Goal: Use online tool/utility: Utilize a website feature to perform a specific function

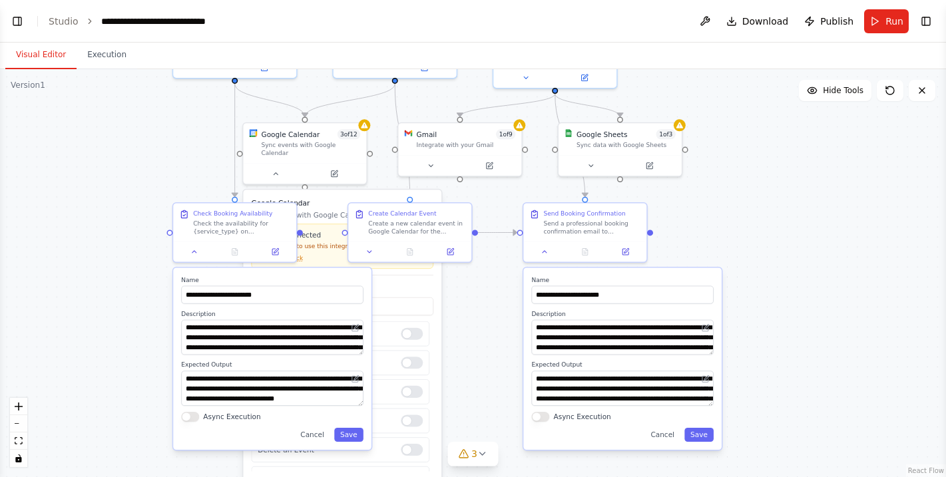
scroll to position [1206, 0]
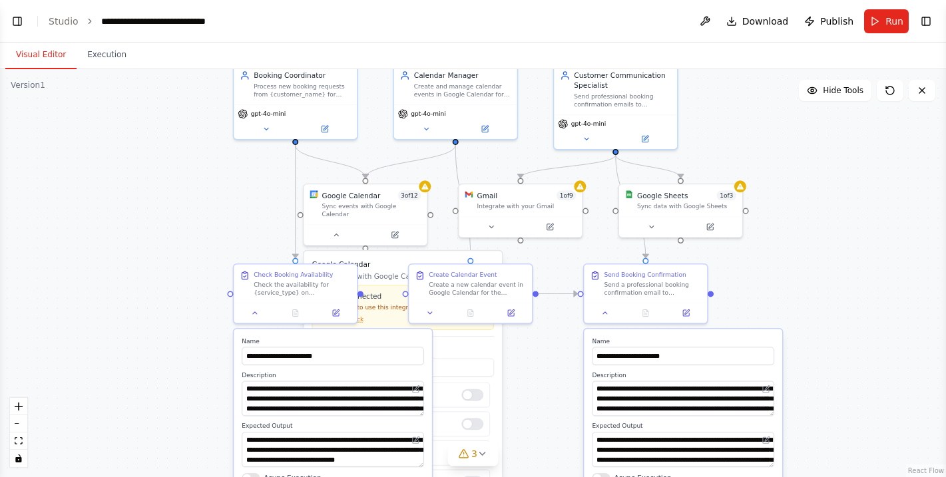
drag, startPoint x: 797, startPoint y: 250, endPoint x: 859, endPoint y: 341, distance: 110.0
click at [859, 341] on div ".deletable-edge-delete-btn { width: 20px; height: 20px; border: 0px solid #ffff…" at bounding box center [473, 273] width 946 height 408
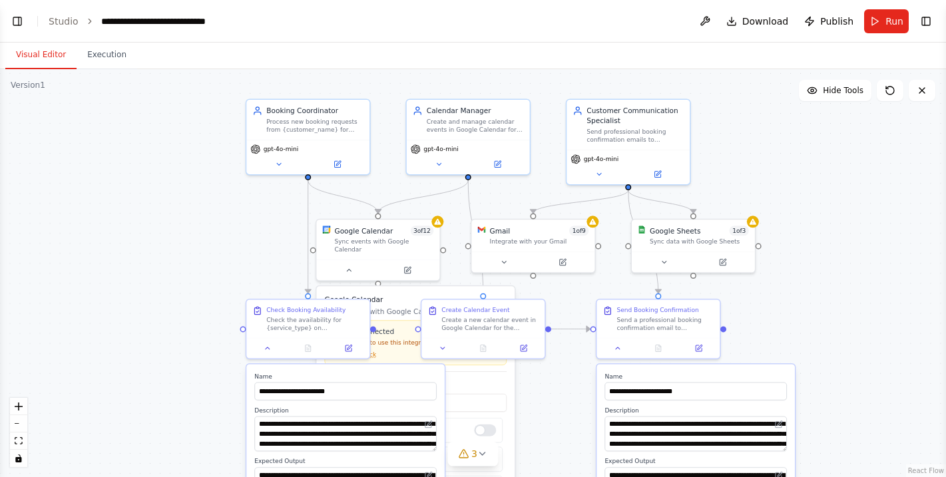
click at [855, 311] on div ".deletable-edge-delete-btn { width: 20px; height: 20px; border: 0px solid #ffff…" at bounding box center [473, 273] width 946 height 408
click at [343, 262] on button at bounding box center [348, 268] width 57 height 12
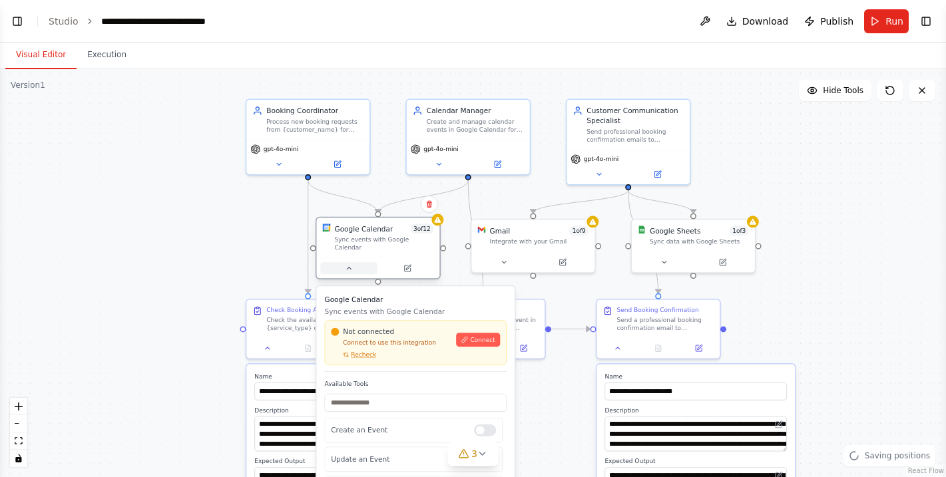
click at [345, 264] on icon at bounding box center [349, 268] width 8 height 8
click at [354, 264] on button at bounding box center [348, 268] width 57 height 12
click at [370, 230] on div "Google Calendar" at bounding box center [364, 229] width 59 height 10
click at [264, 245] on div ".deletable-edge-delete-btn { width: 20px; height: 20px; border: 0px solid #ffff…" at bounding box center [473, 273] width 946 height 408
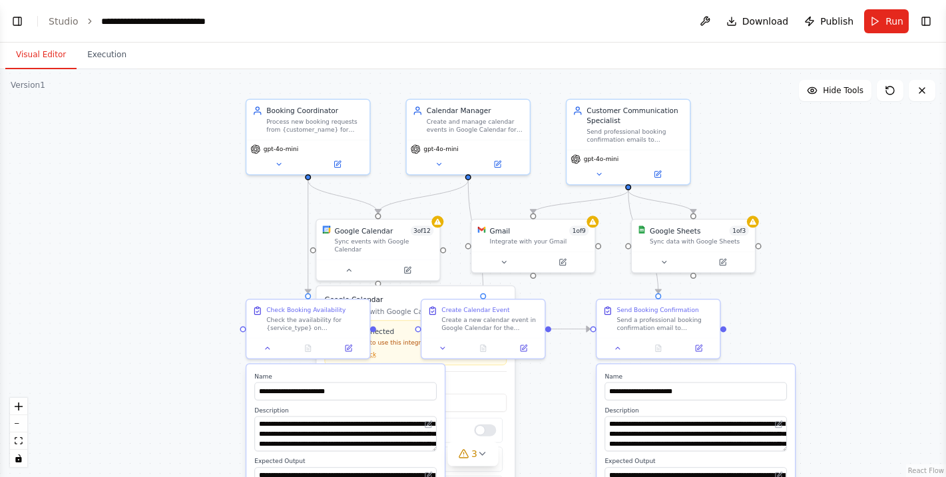
click at [803, 273] on div ".deletable-edge-delete-btn { width: 20px; height: 20px; border: 0px solid #ffff…" at bounding box center [473, 273] width 946 height 408
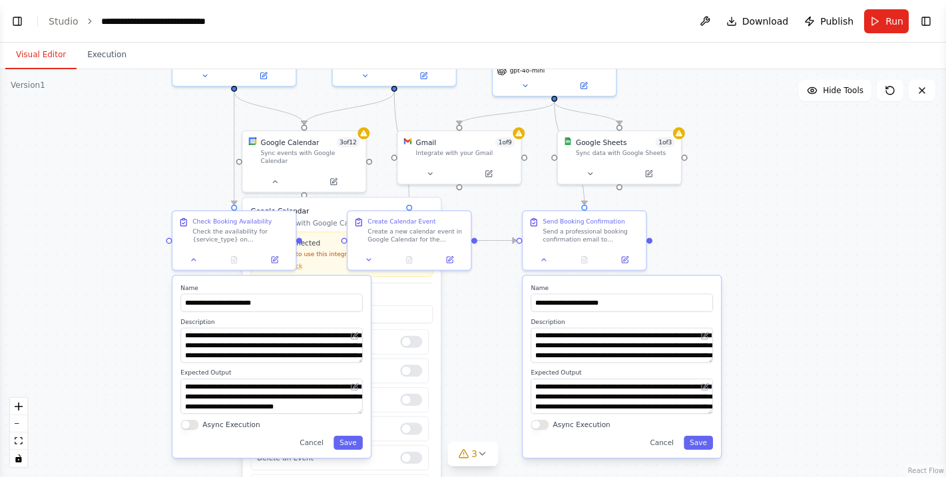
drag, startPoint x: 820, startPoint y: 295, endPoint x: 744, endPoint y: 206, distance: 117.0
click at [744, 206] on div ".deletable-edge-delete-btn { width: 20px; height: 20px; border: 0px solid #ffff…" at bounding box center [473, 273] width 946 height 408
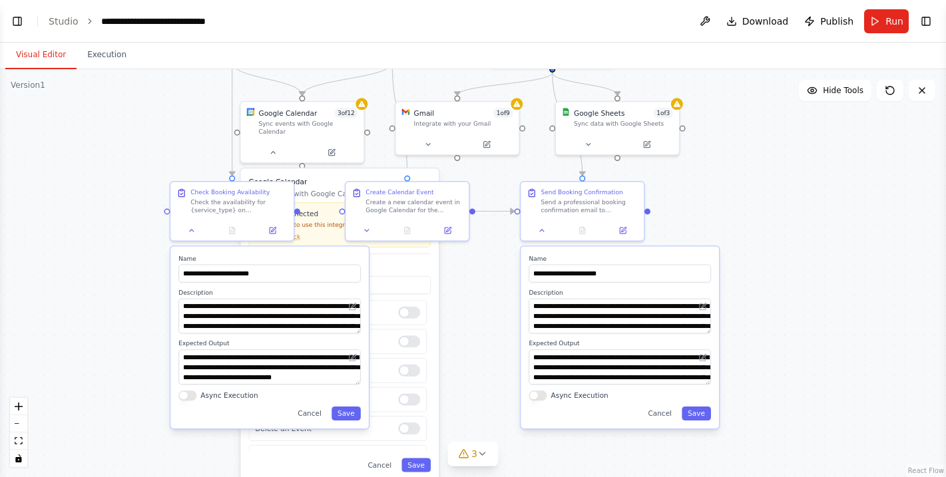
drag, startPoint x: 746, startPoint y: 286, endPoint x: 745, endPoint y: 220, distance: 65.9
click at [745, 220] on div ".deletable-edge-delete-btn { width: 20px; height: 20px; border: 0px solid #ffff…" at bounding box center [473, 273] width 946 height 408
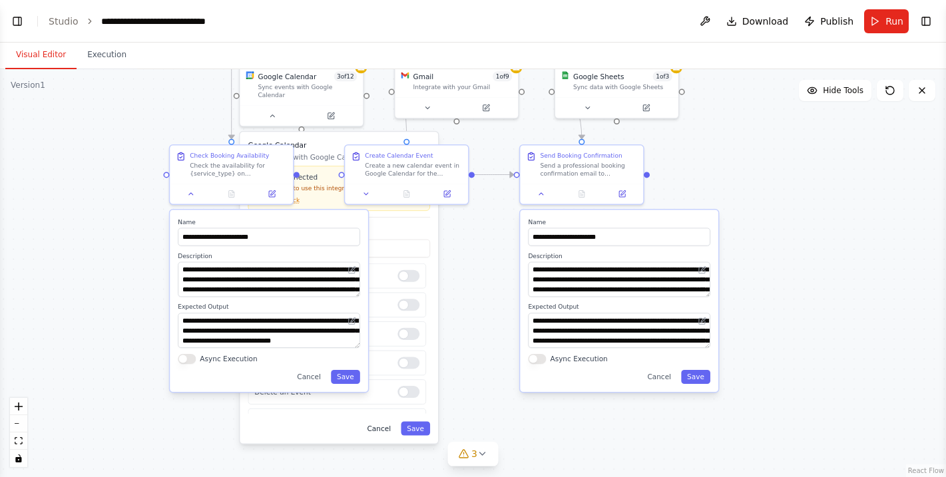
click at [379, 421] on button "Cancel" at bounding box center [379, 428] width 36 height 14
click at [485, 454] on icon at bounding box center [482, 453] width 11 height 11
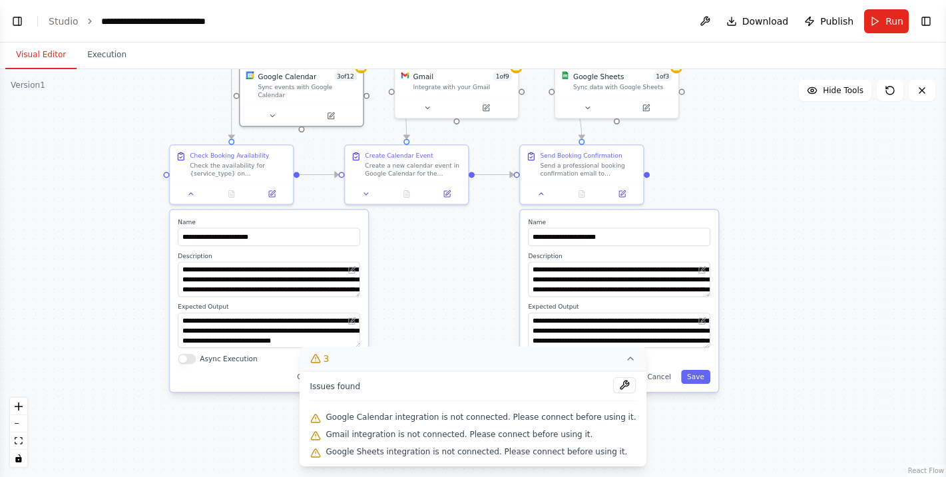
click at [625, 357] on icon at bounding box center [630, 358] width 11 height 11
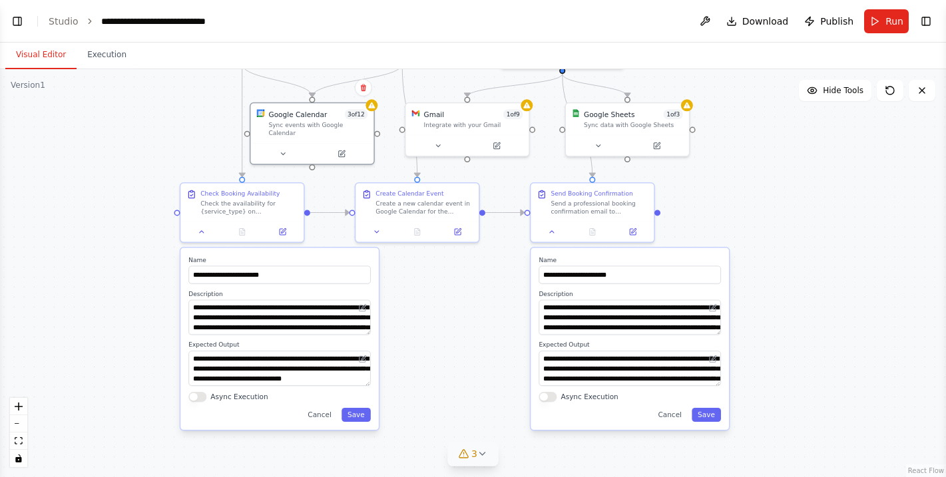
drag, startPoint x: 445, startPoint y: 389, endPoint x: 462, endPoint y: 458, distance: 71.2
click at [462, 458] on div "Version 1 Hide Tools .deletable-edge-delete-btn { width: 20px; height: 20px; bo…" at bounding box center [473, 273] width 946 height 408
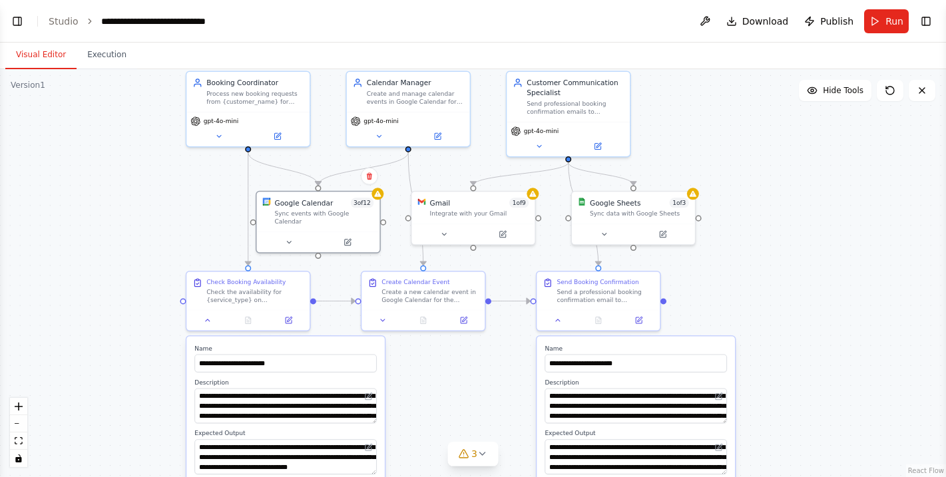
drag, startPoint x: 464, startPoint y: 379, endPoint x: 464, endPoint y: 481, distance: 101.8
click at [464, 476] on html "BETA I would like to automate a booking system. So when someone comes to my web…" at bounding box center [473, 238] width 946 height 477
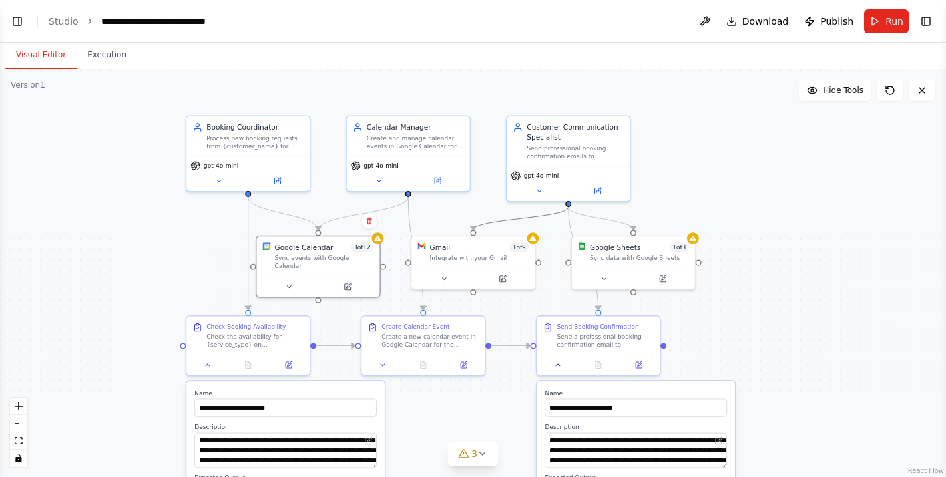
drag, startPoint x: 500, startPoint y: 218, endPoint x: 526, endPoint y: 219, distance: 25.3
click at [526, 219] on icon "Edge from 12207cb8-2cb4-4c67-812d-b3173cf10453 to ed73d824-1413-4d1f-93f3-fdf16…" at bounding box center [520, 218] width 95 height 23
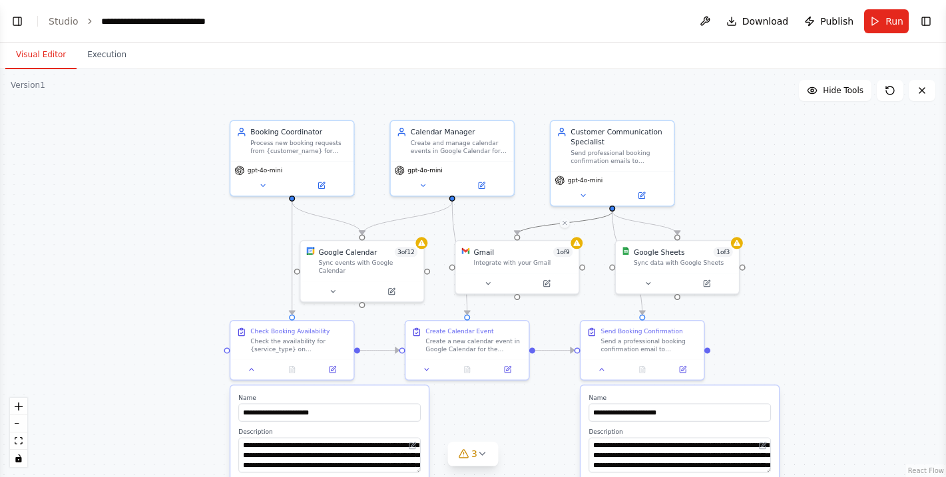
drag, startPoint x: 465, startPoint y: 219, endPoint x: 509, endPoint y: 224, distance: 44.2
click at [509, 224] on div ".deletable-edge-delete-btn { width: 20px; height: 20px; border: 0px solid #ffff…" at bounding box center [473, 273] width 946 height 408
